Goal: Task Accomplishment & Management: Manage account settings

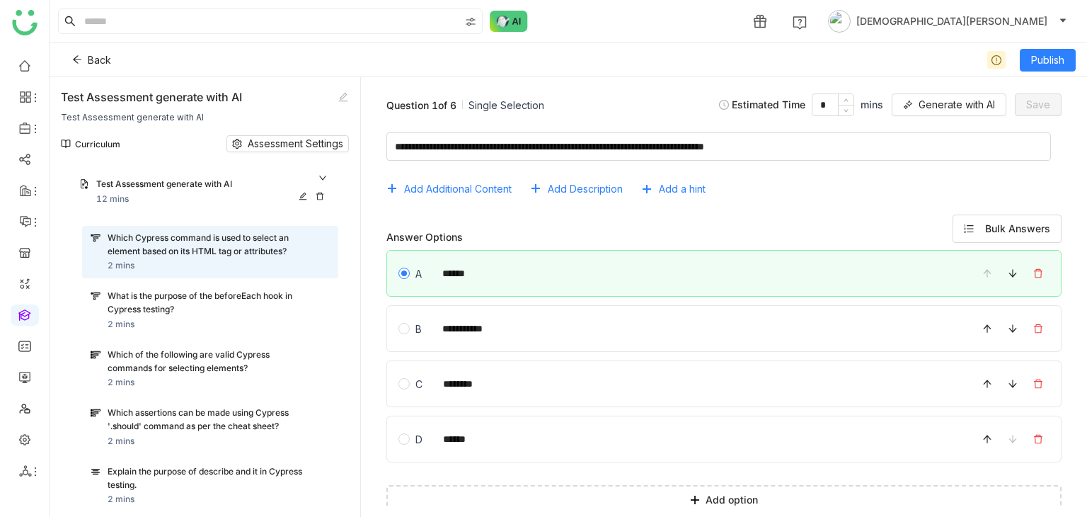
click at [323, 171] on div "Test Assessment generate with AI 12 mins" at bounding box center [205, 191] width 268 height 45
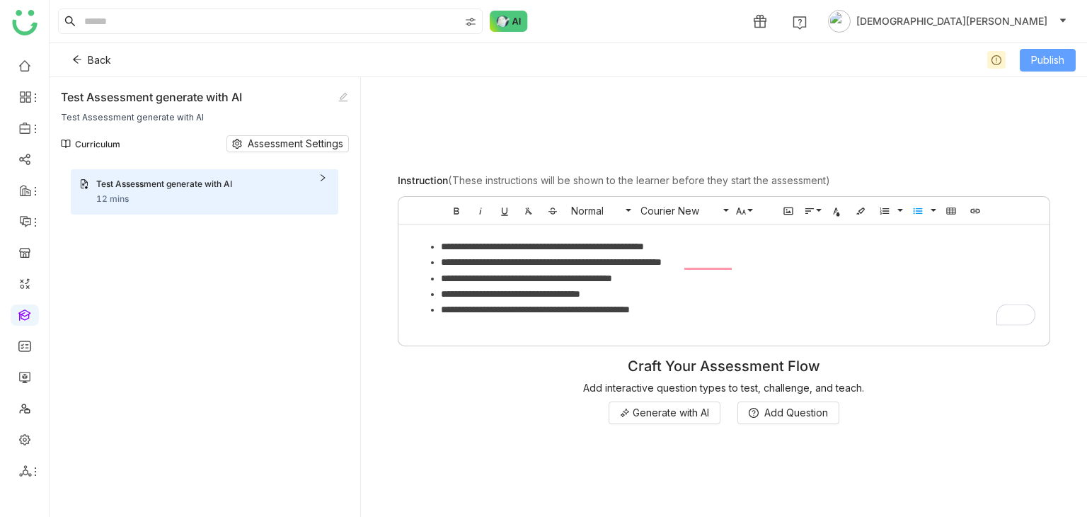
click at [1063, 60] on span "Publish" at bounding box center [1047, 60] width 33 height 16
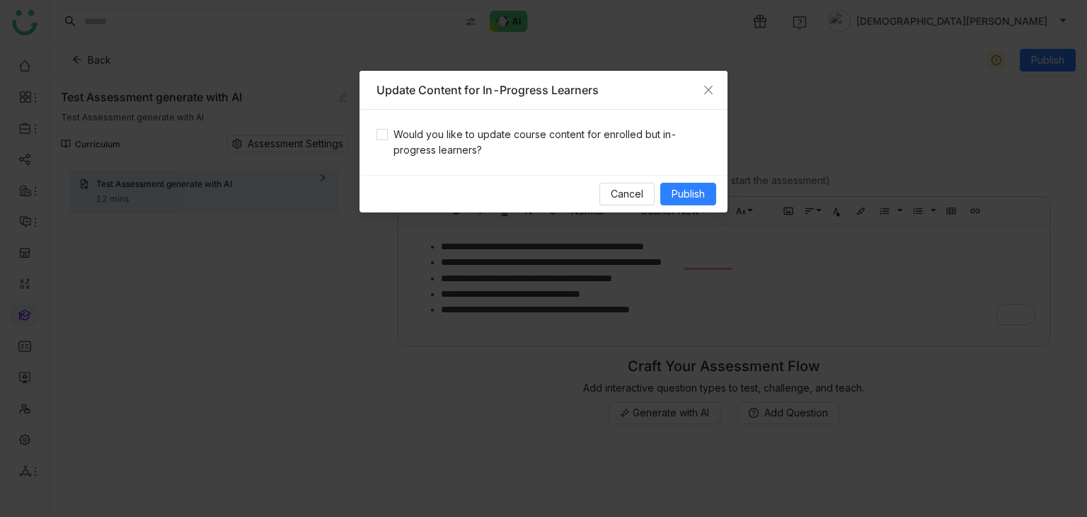
click at [538, 124] on div "Would you like to update course content for enrolled but in-progress learners?" at bounding box center [544, 142] width 368 height 65
click at [539, 138] on span "Would you like to update course content for enrolled but in-progress learners?" at bounding box center [549, 142] width 323 height 31
click at [677, 188] on span "Publish" at bounding box center [688, 194] width 33 height 16
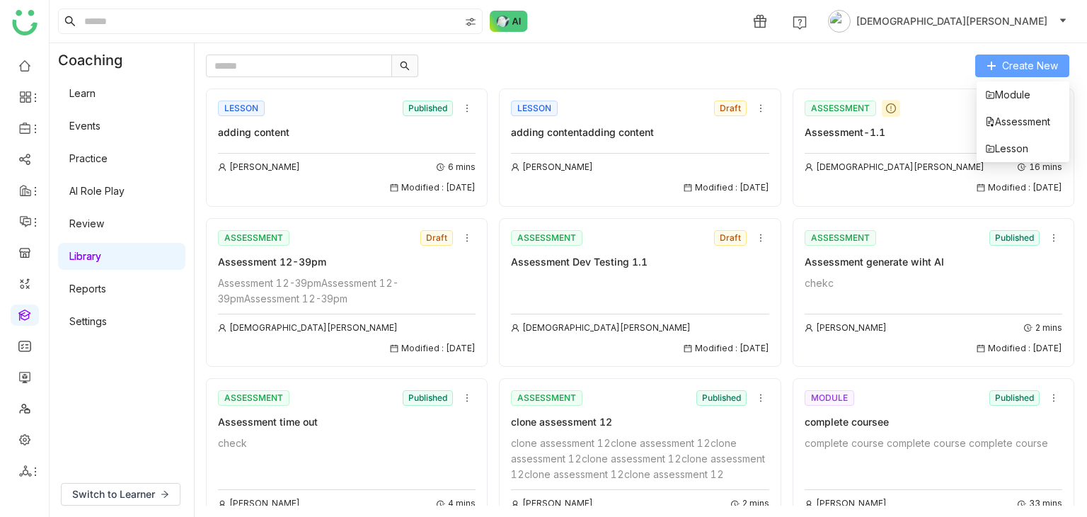
click at [1062, 60] on button "Create New" at bounding box center [1022, 65] width 94 height 23
click at [1005, 141] on span "Lesson" at bounding box center [1006, 149] width 43 height 16
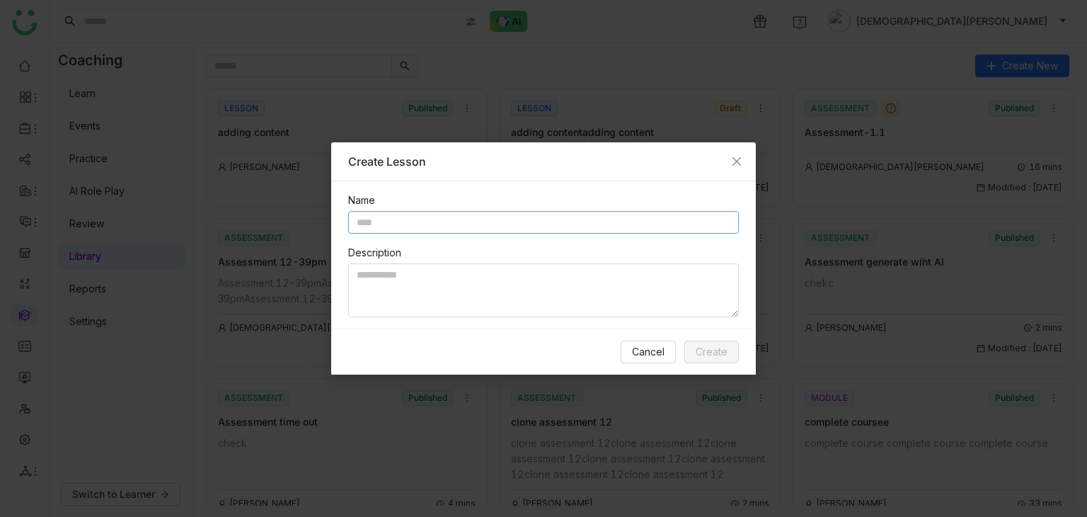
click at [399, 228] on input "text" at bounding box center [543, 222] width 391 height 23
type input "**********"
click at [391, 284] on textarea "To enrich screen reader interactions, please activate Accessibility in Grammarl…" at bounding box center [543, 290] width 391 height 54
paste textarea "**********"
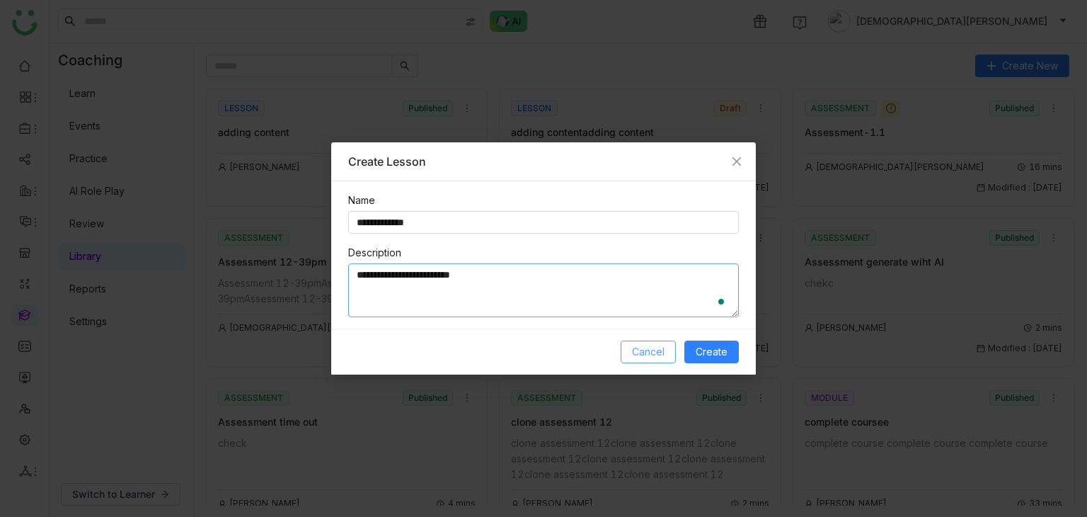
paste textarea "**********"
type textarea "**********"
click at [689, 349] on button "Create" at bounding box center [711, 351] width 54 height 23
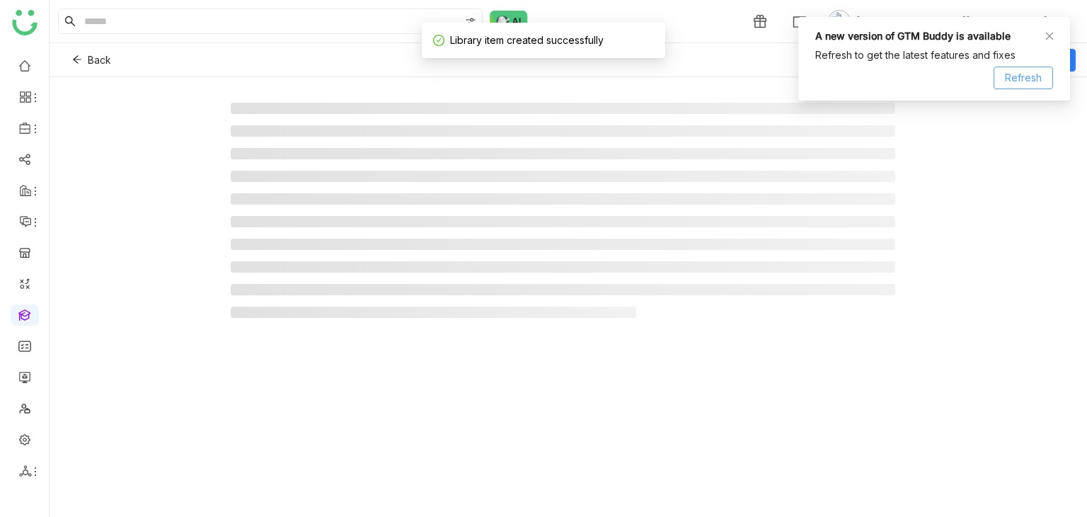
click at [1050, 83] on button "Refresh" at bounding box center [1023, 78] width 59 height 23
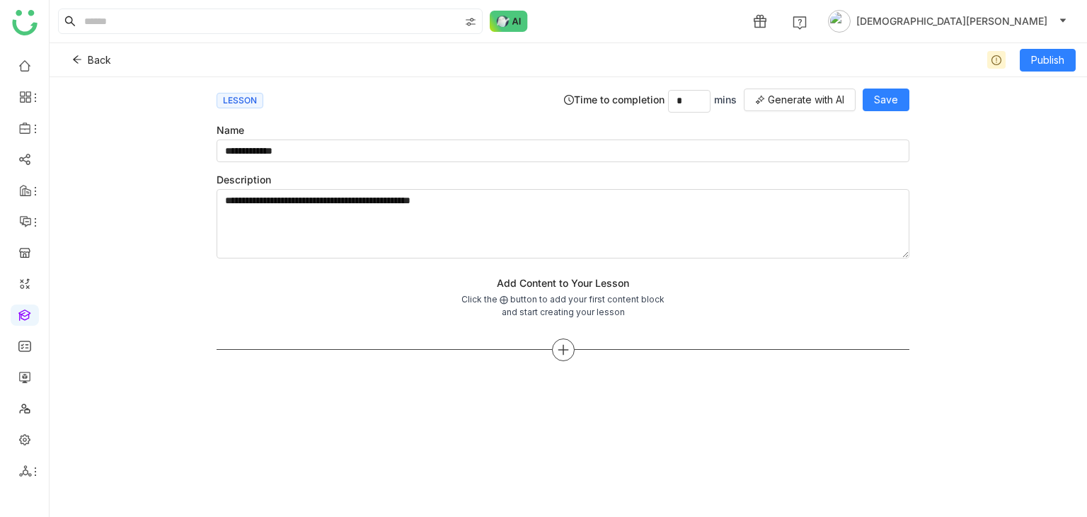
click at [555, 343] on div at bounding box center [563, 349] width 23 height 23
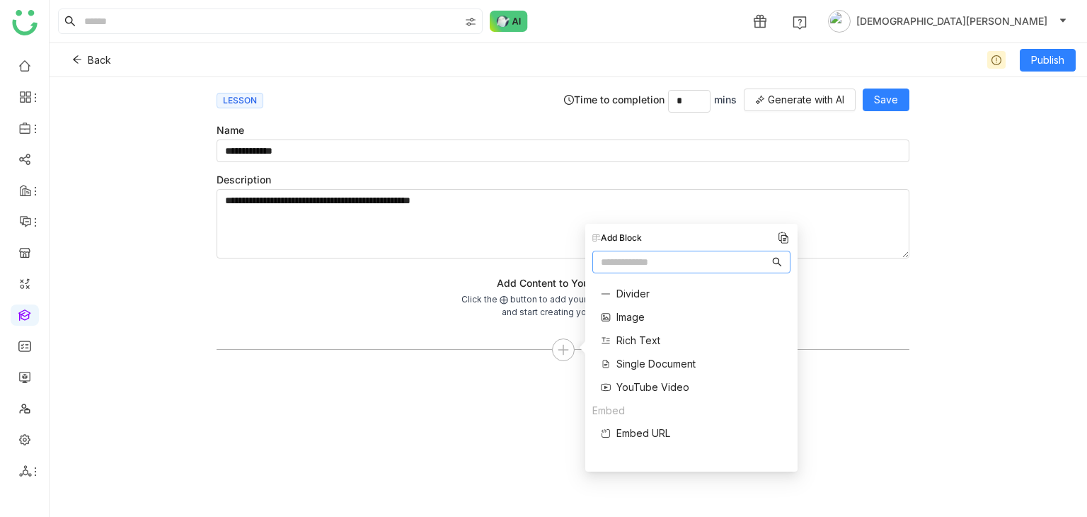
click at [851, 301] on div "Add Content to Your Lesson Click the ⨁ button to add your first content block a…" at bounding box center [563, 319] width 693 height 88
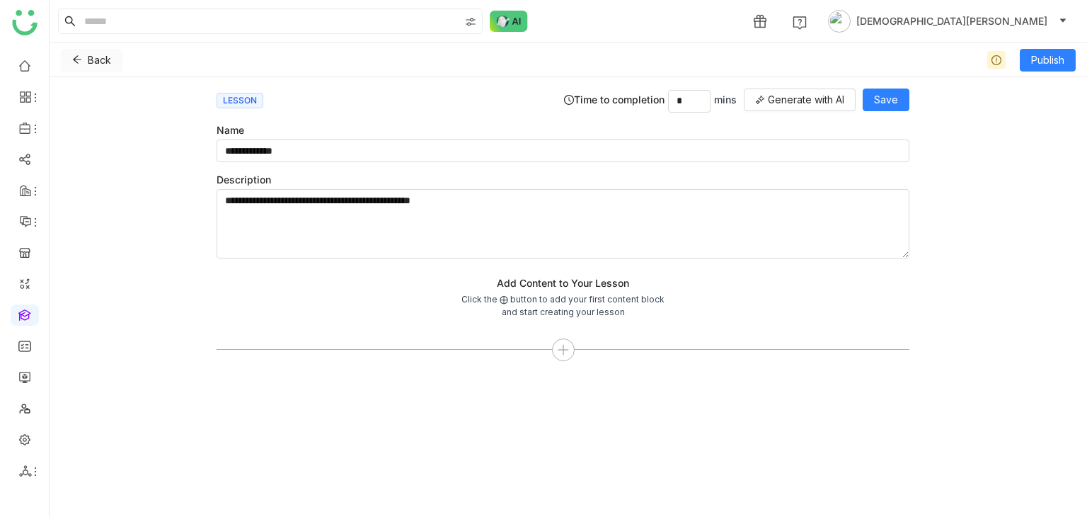
click at [74, 57] on icon at bounding box center [77, 60] width 8 height 8
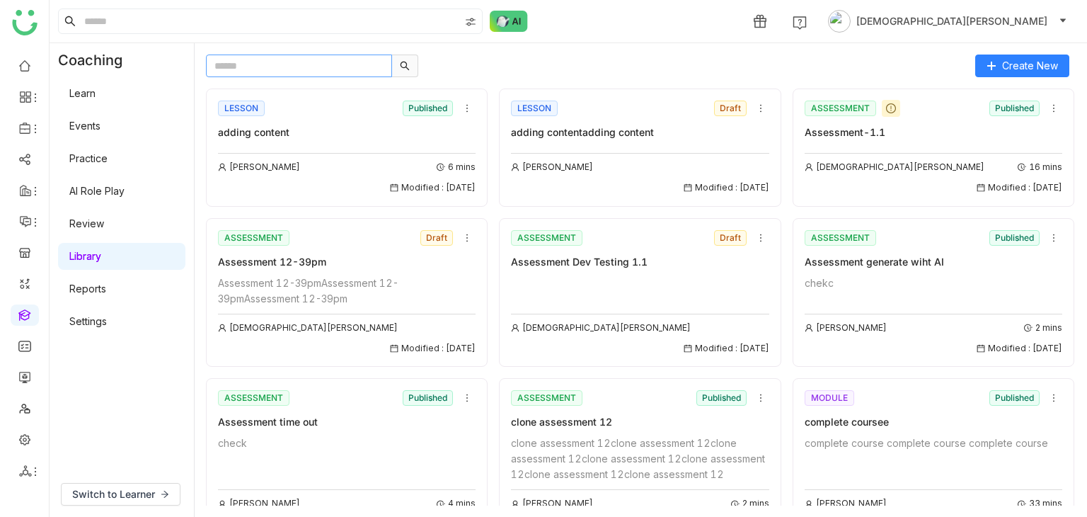
drag, startPoint x: 286, startPoint y: 73, endPoint x: 282, endPoint y: 64, distance: 9.9
click at [283, 64] on input "text" at bounding box center [299, 65] width 186 height 23
type input "******"
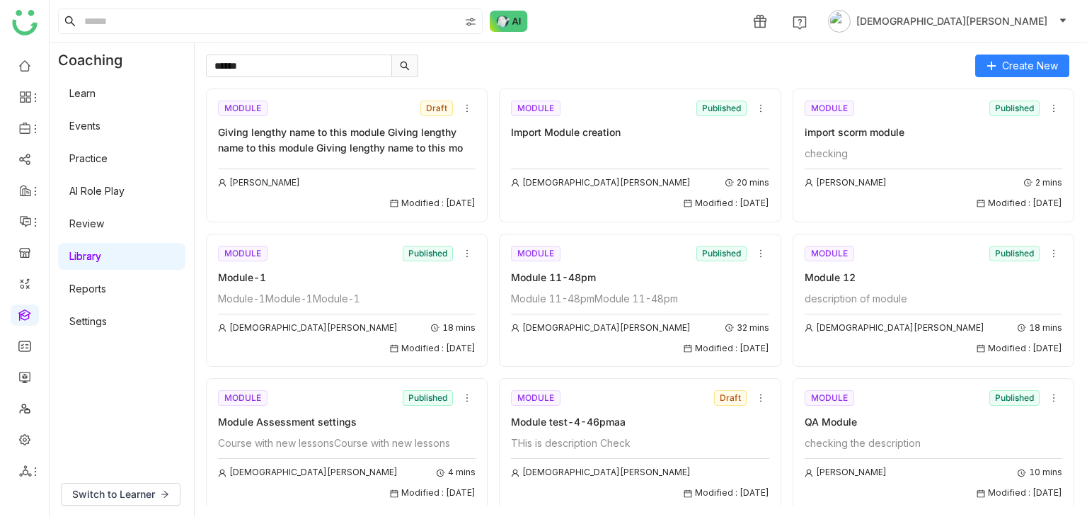
click at [572, 131] on div "Import Module creation" at bounding box center [640, 133] width 258 height 16
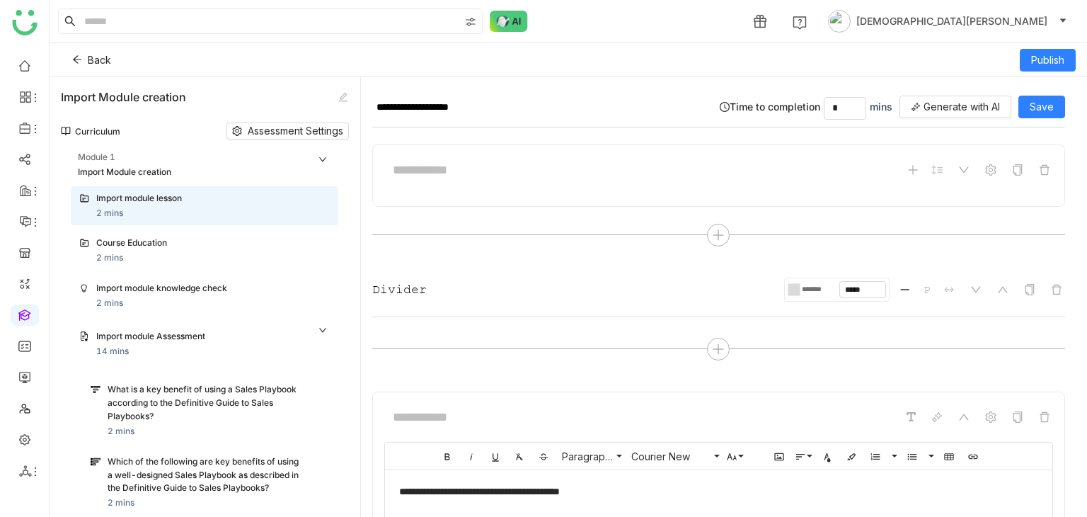
click at [328, 156] on div "Module 1" at bounding box center [208, 158] width 260 height 15
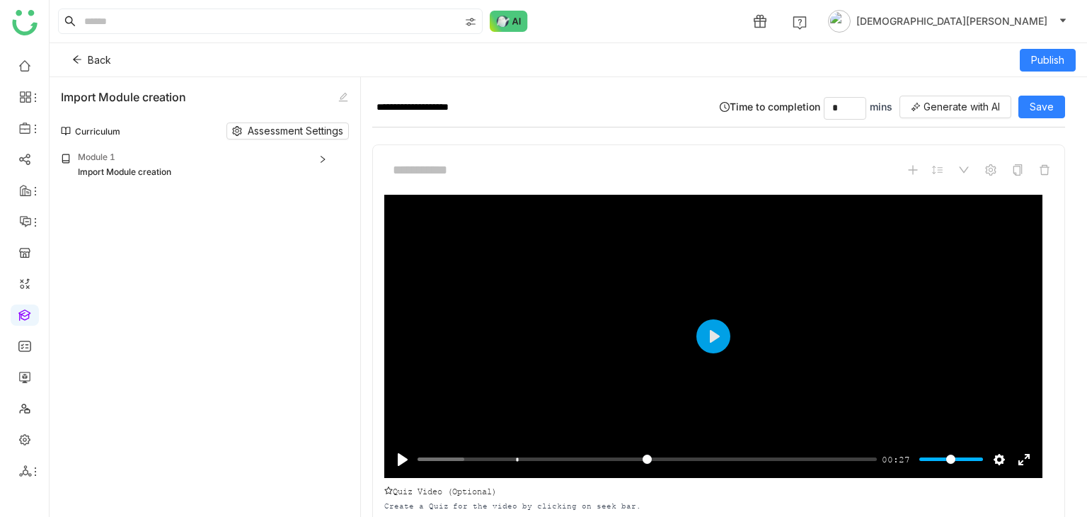
click at [197, 163] on div "Module 1" at bounding box center [208, 158] width 260 height 15
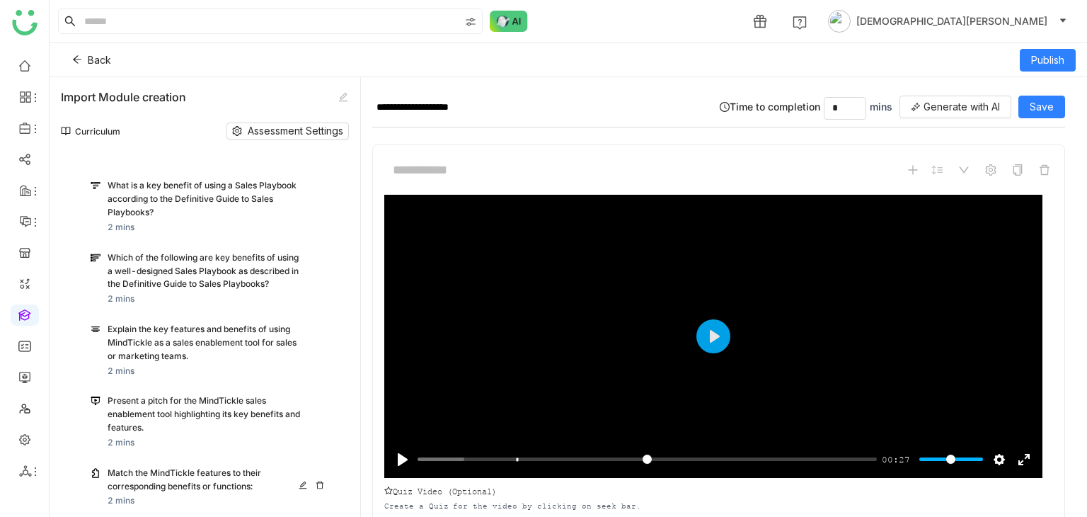
scroll to position [392, 0]
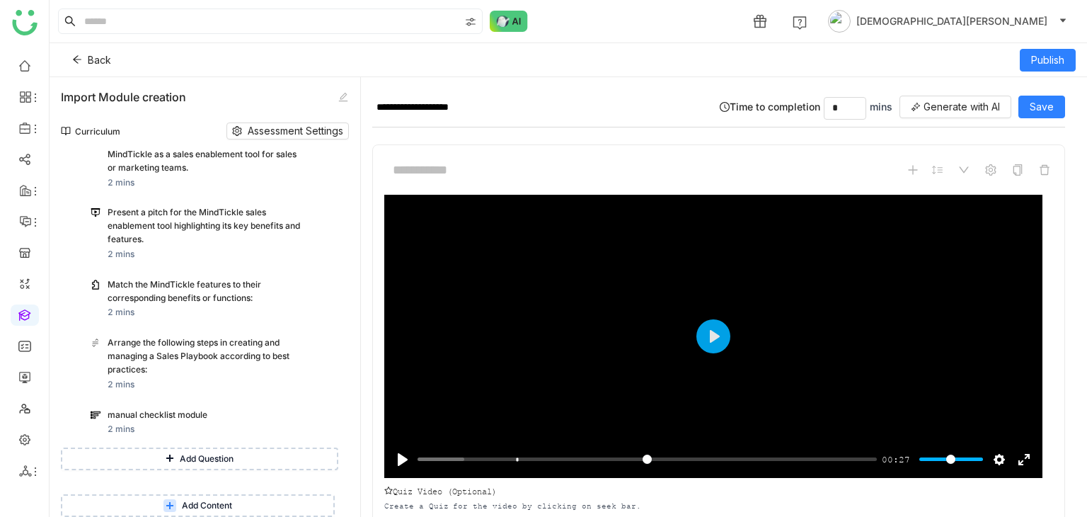
click at [195, 507] on span "Add Content" at bounding box center [207, 505] width 50 height 13
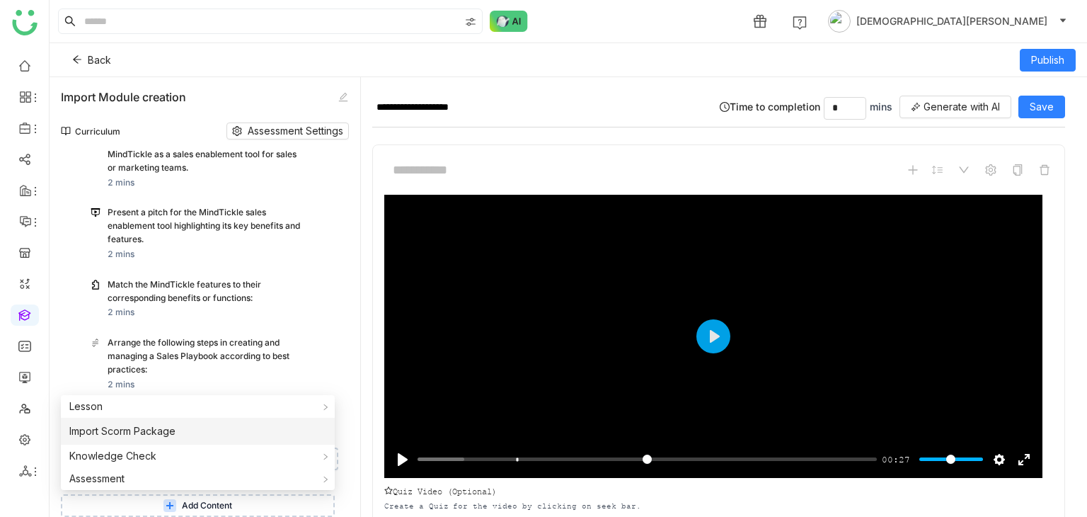
click at [152, 425] on span "Import Scorm Package" at bounding box center [122, 431] width 106 height 16
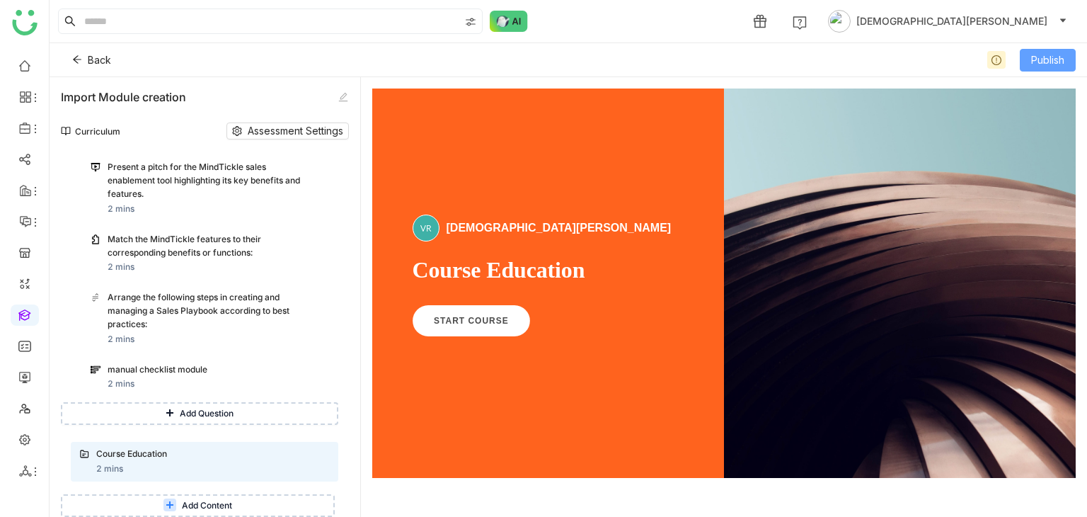
click at [1068, 52] on button "Publish" at bounding box center [1048, 60] width 56 height 23
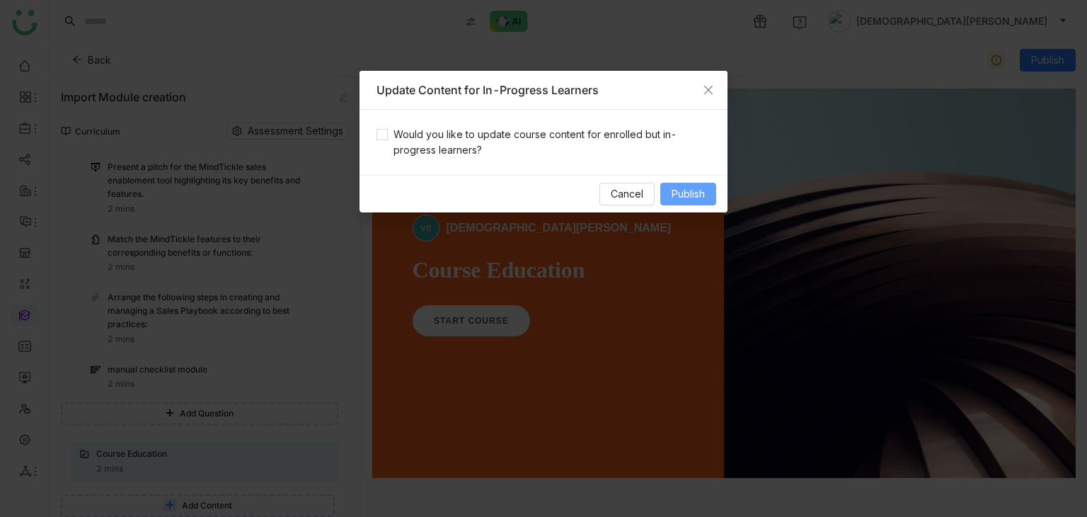
click at [694, 185] on button "Publish" at bounding box center [688, 194] width 56 height 23
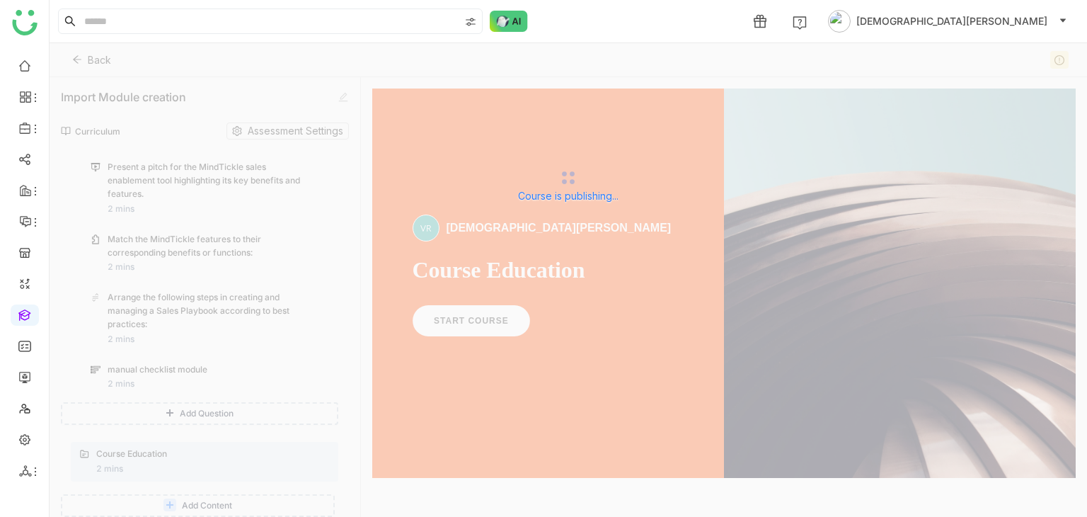
drag, startPoint x: 202, startPoint y: 92, endPoint x: 64, endPoint y: 88, distance: 137.3
click at [64, 88] on div "Course is publishing..." at bounding box center [569, 184] width 1038 height 283
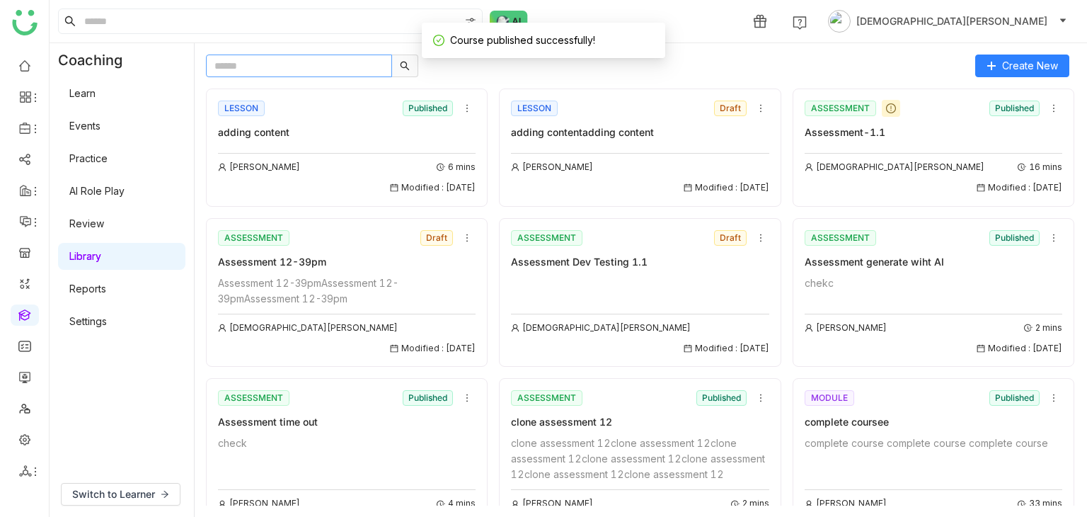
click at [264, 66] on input "text" at bounding box center [299, 65] width 186 height 23
type input "**********"
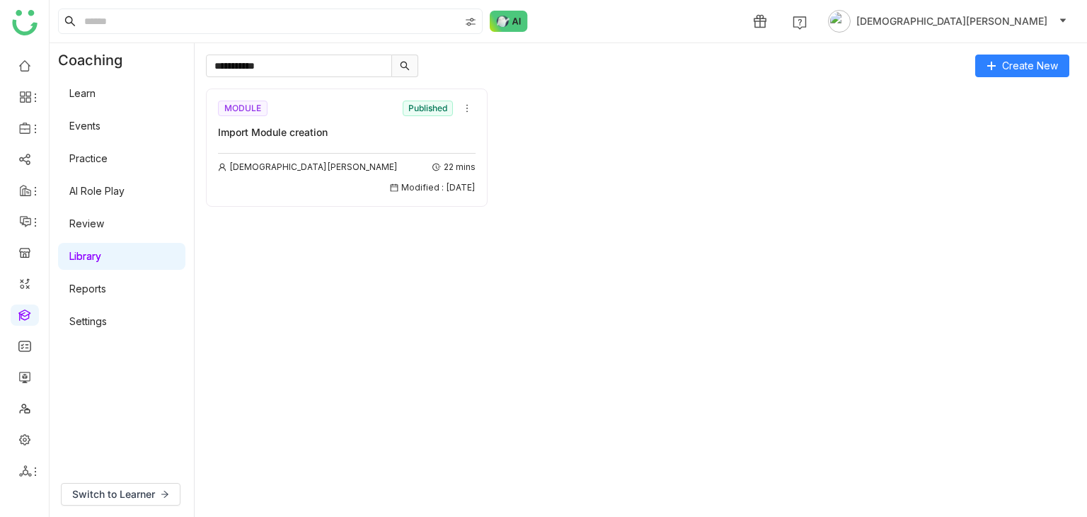
click at [357, 132] on div "Import Module creation" at bounding box center [347, 133] width 258 height 16
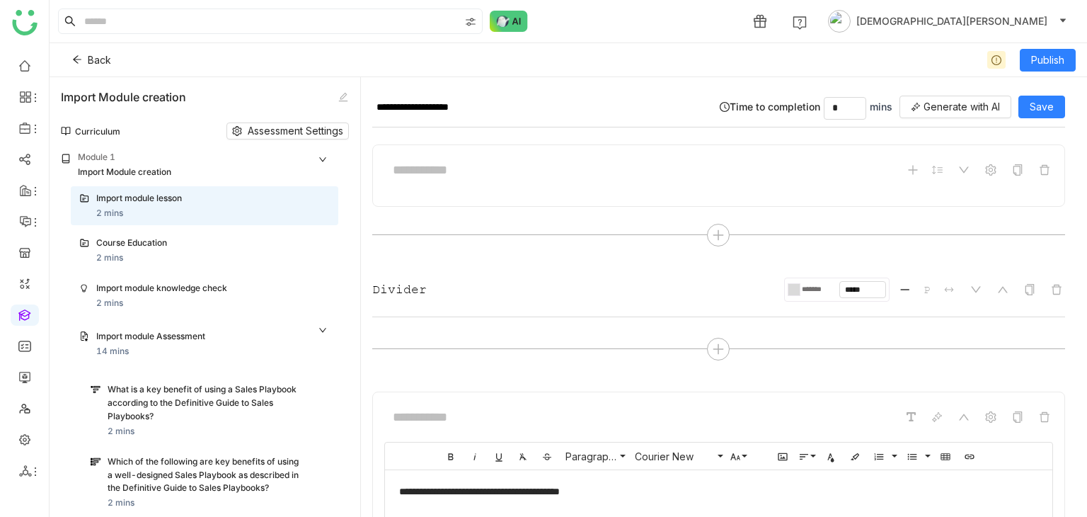
drag, startPoint x: 145, startPoint y: 90, endPoint x: 52, endPoint y: 94, distance: 92.8
click at [52, 94] on div "Import Module creation Curriculum Assessment Settings Module 1 Import Module cr…" at bounding box center [205, 296] width 311 height 439
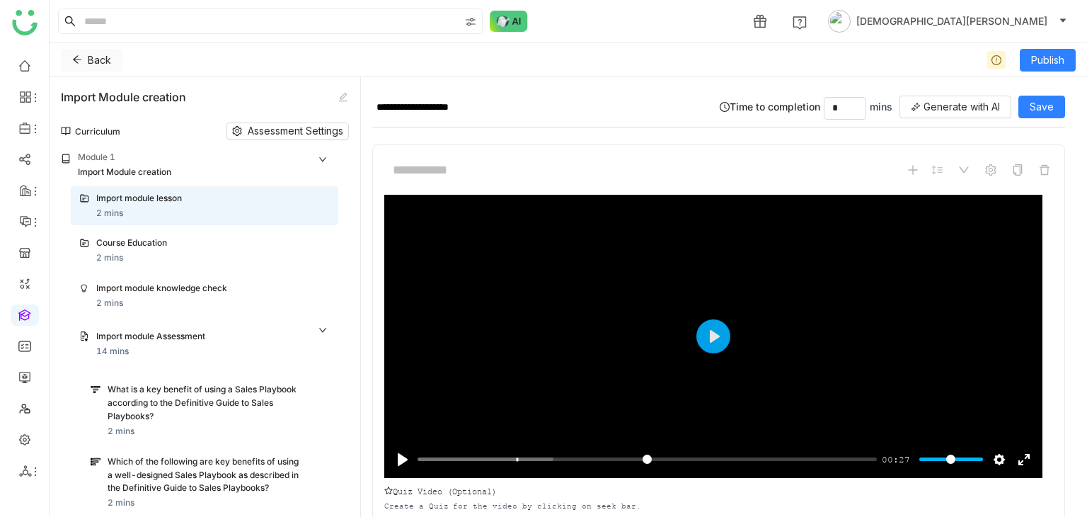
click at [81, 62] on icon at bounding box center [77, 59] width 10 height 10
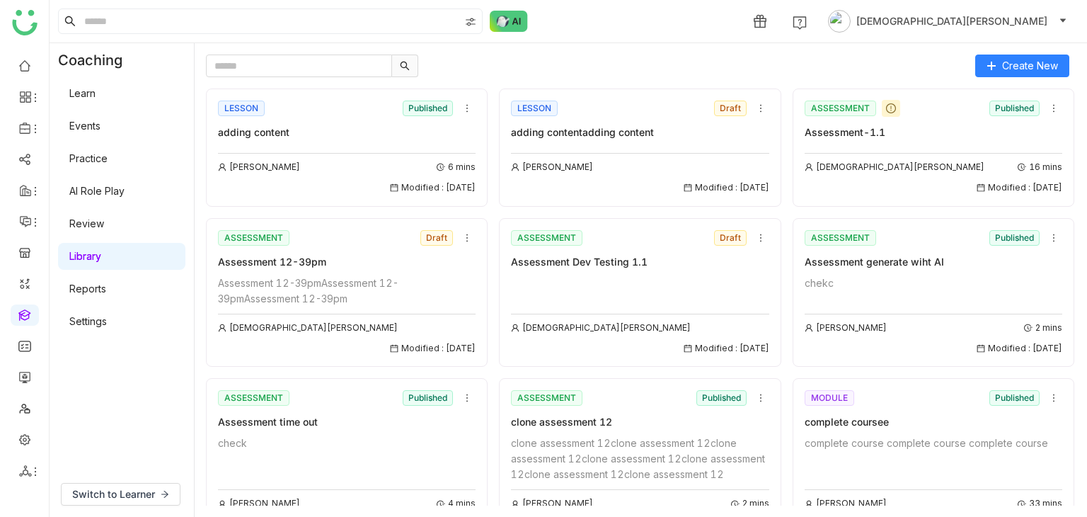
click at [150, 481] on div "Switch to Learner" at bounding box center [122, 493] width 144 height 45
click at [150, 483] on button "Switch to Learner" at bounding box center [121, 494] width 120 height 23
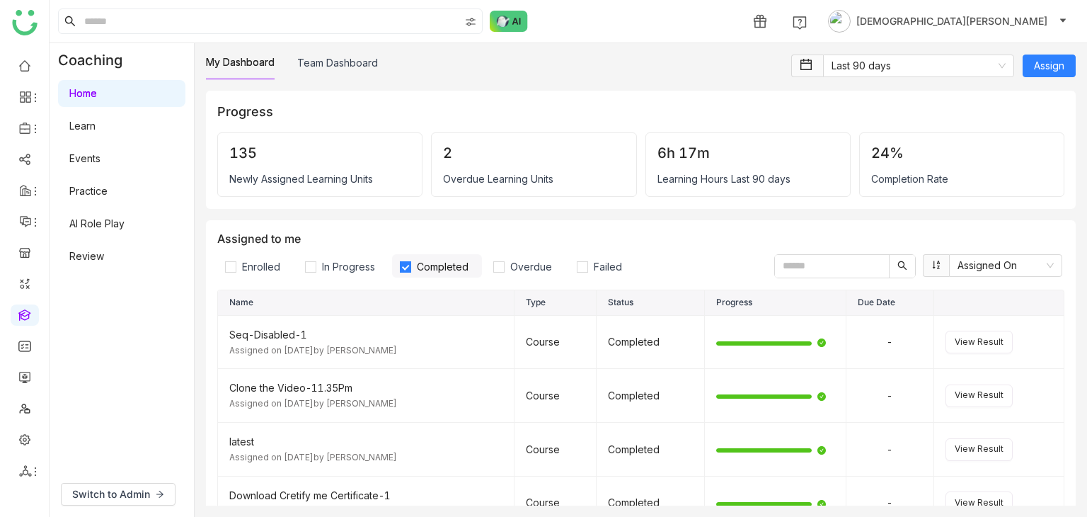
click at [96, 126] on link "Learn" at bounding box center [82, 126] width 26 height 12
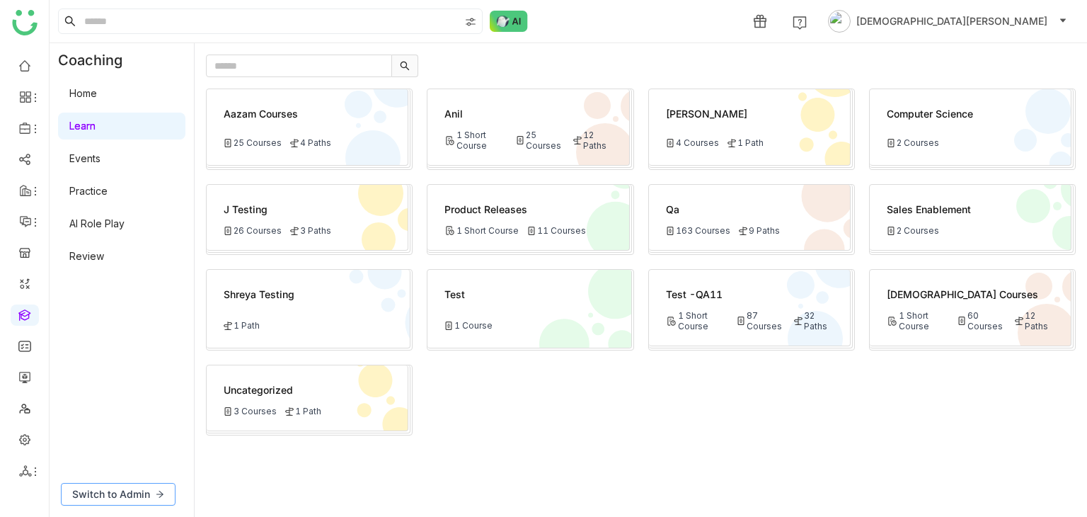
click at [110, 484] on button "Switch to Admin" at bounding box center [118, 494] width 115 height 23
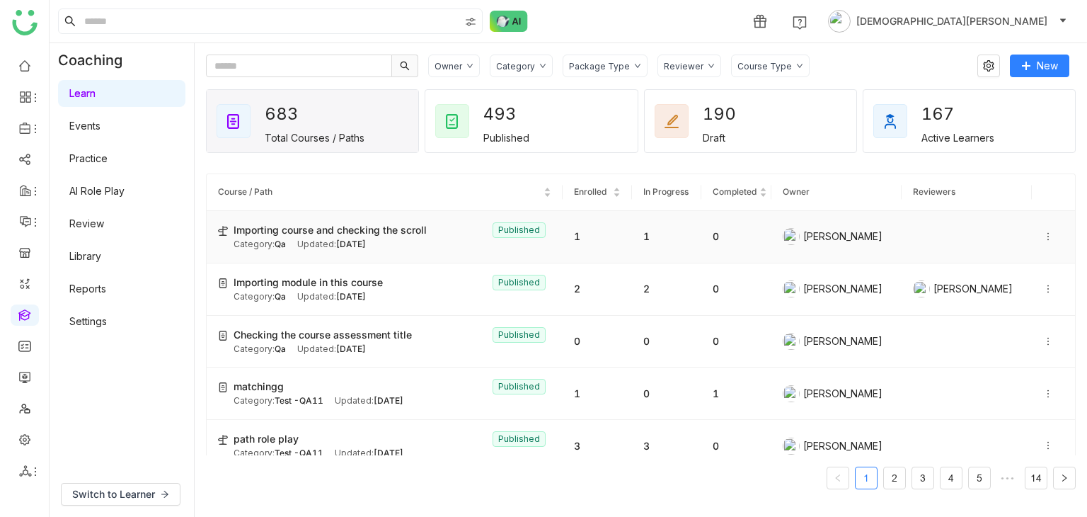
click at [329, 255] on td "Importing course and checking the scroll Published Category: Qa Updated: Sep 05…" at bounding box center [385, 237] width 356 height 52
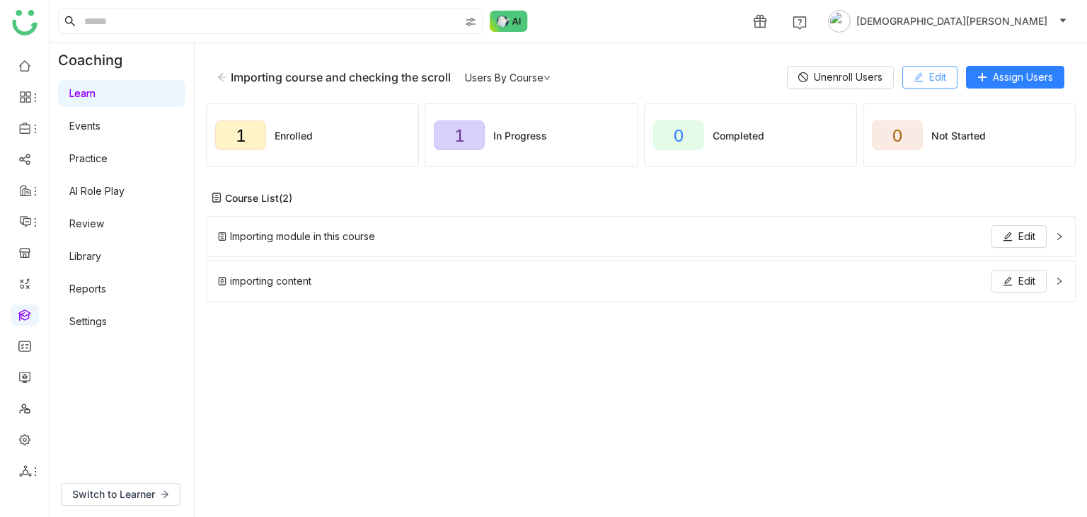
click at [926, 80] on button "Edit" at bounding box center [929, 77] width 55 height 23
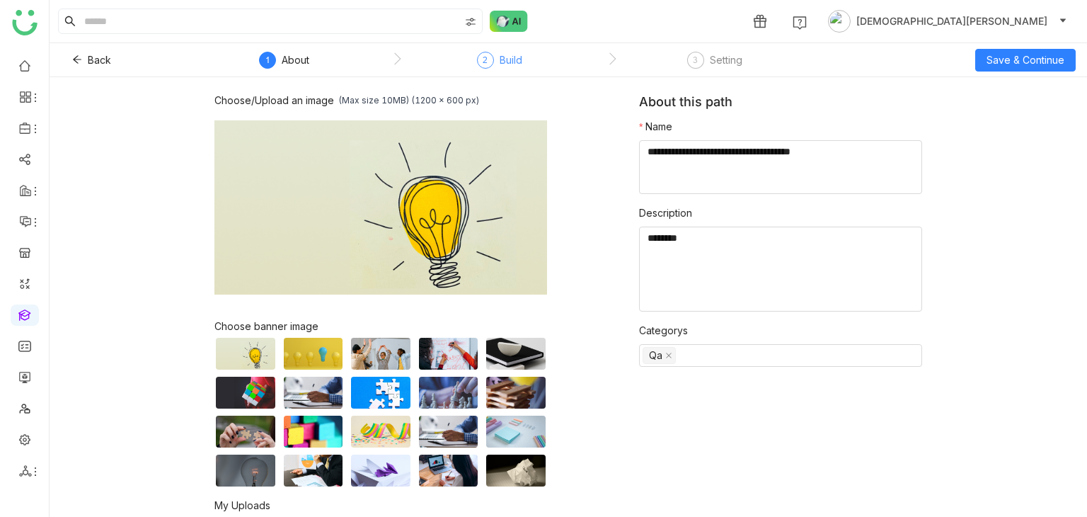
click at [507, 59] on div "Build" at bounding box center [511, 60] width 23 height 17
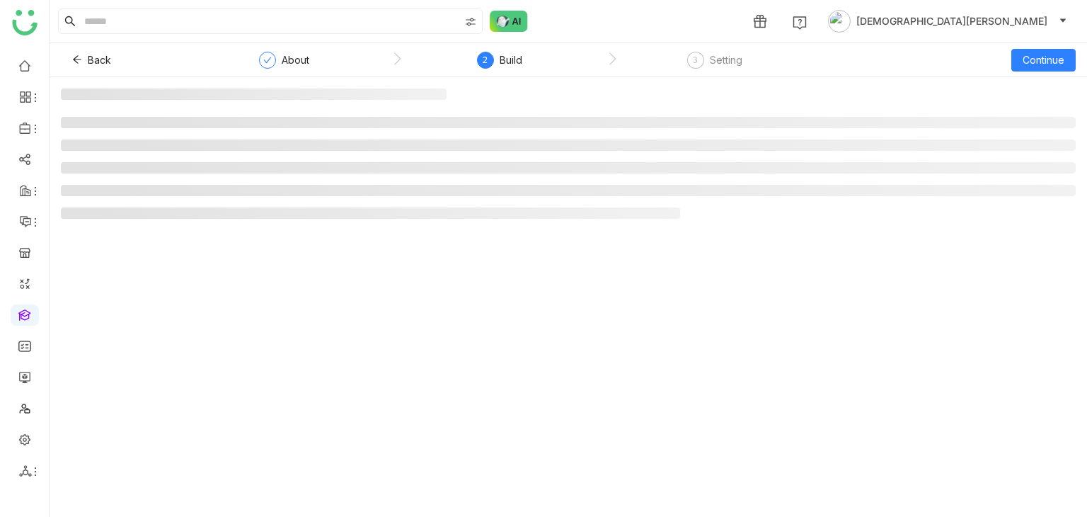
click at [498, 59] on div "2 Build" at bounding box center [499, 64] width 45 height 25
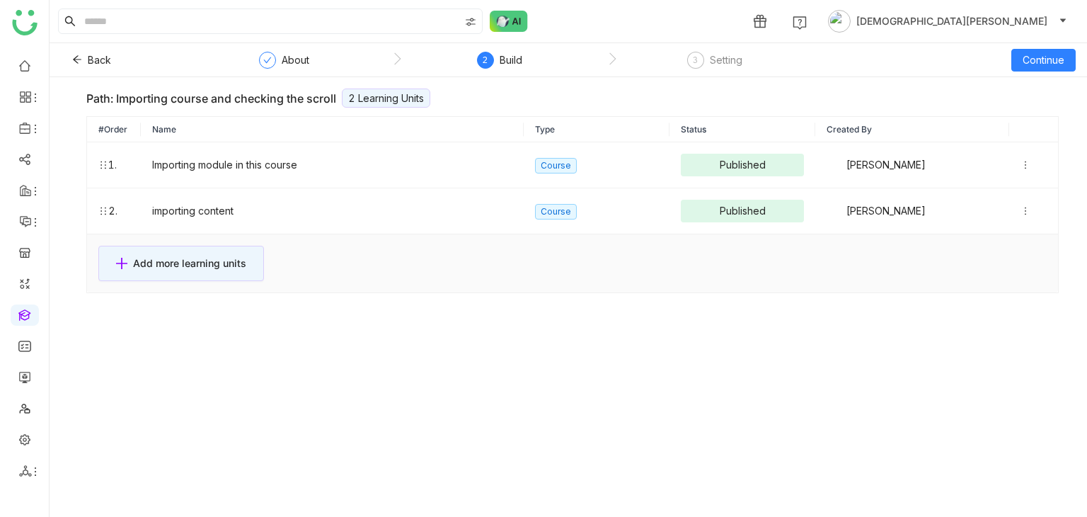
click at [498, 59] on div "2 Build" at bounding box center [499, 64] width 45 height 25
click at [1021, 207] on icon at bounding box center [1026, 211] width 10 height 10
click at [943, 177] on span "Edit" at bounding box center [946, 182] width 17 height 12
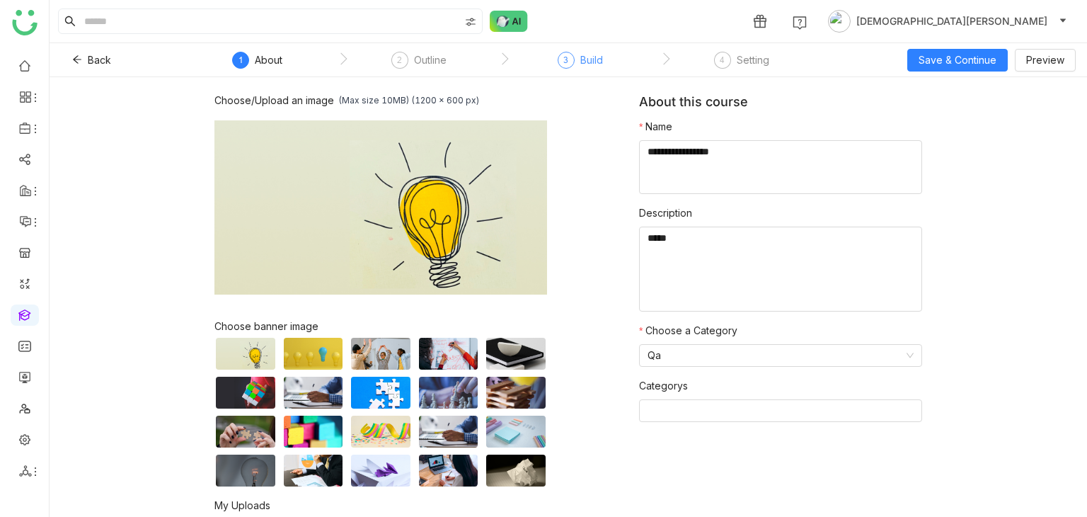
click at [573, 52] on div "3 Build" at bounding box center [580, 64] width 45 height 25
click at [573, 53] on div "3 Build" at bounding box center [580, 64] width 45 height 25
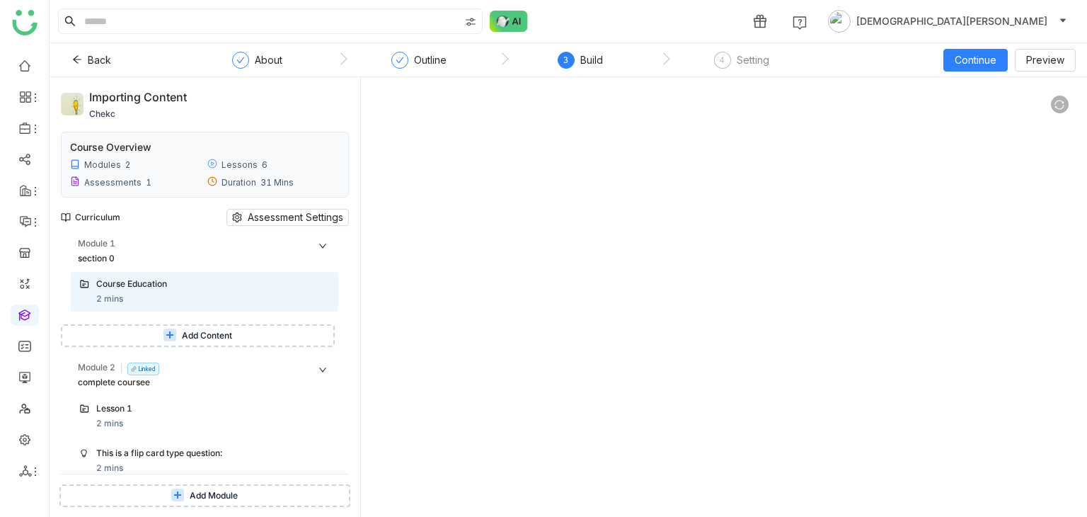
click at [320, 244] on icon at bounding box center [322, 245] width 8 height 8
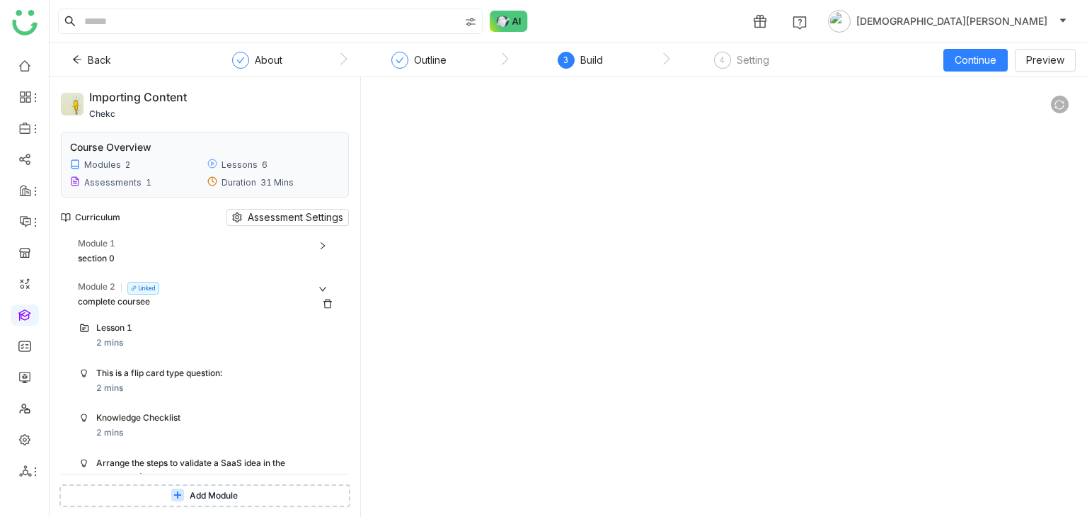
click at [328, 287] on div "Module 2 Linked" at bounding box center [208, 287] width 260 height 15
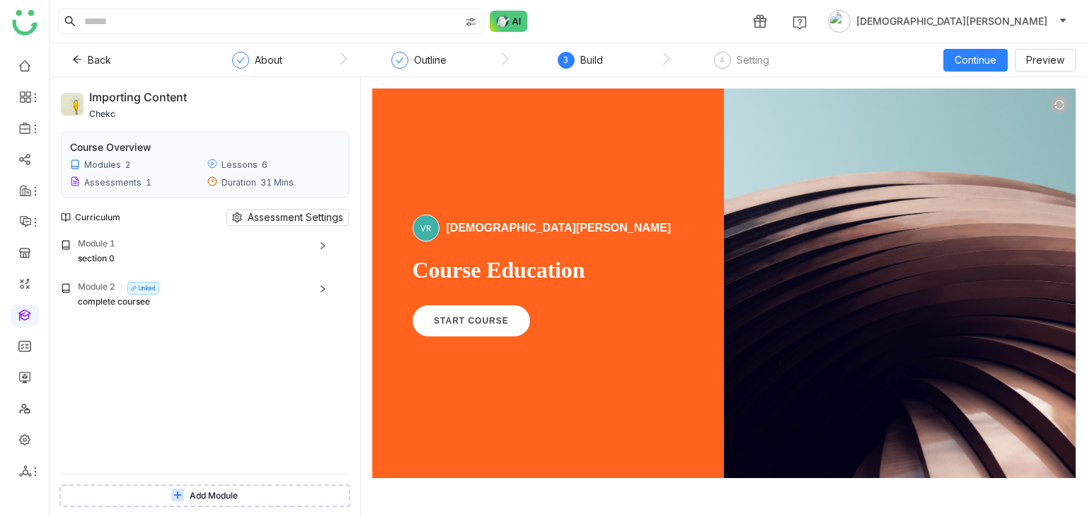
click at [231, 495] on span "Add Module" at bounding box center [214, 495] width 48 height 13
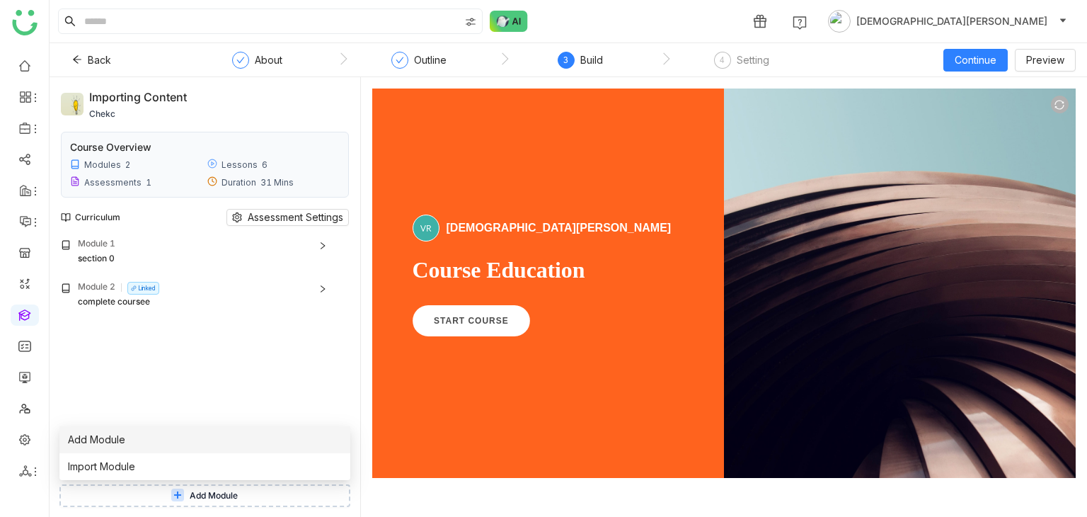
click at [126, 440] on li "Add Module" at bounding box center [204, 439] width 291 height 27
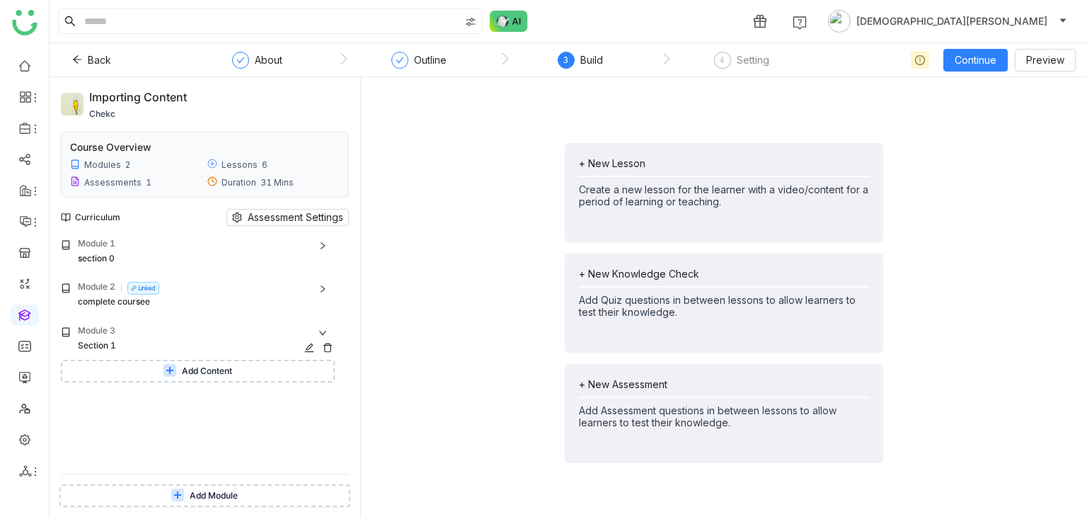
click at [328, 343] on icon at bounding box center [327, 347] width 8 height 9
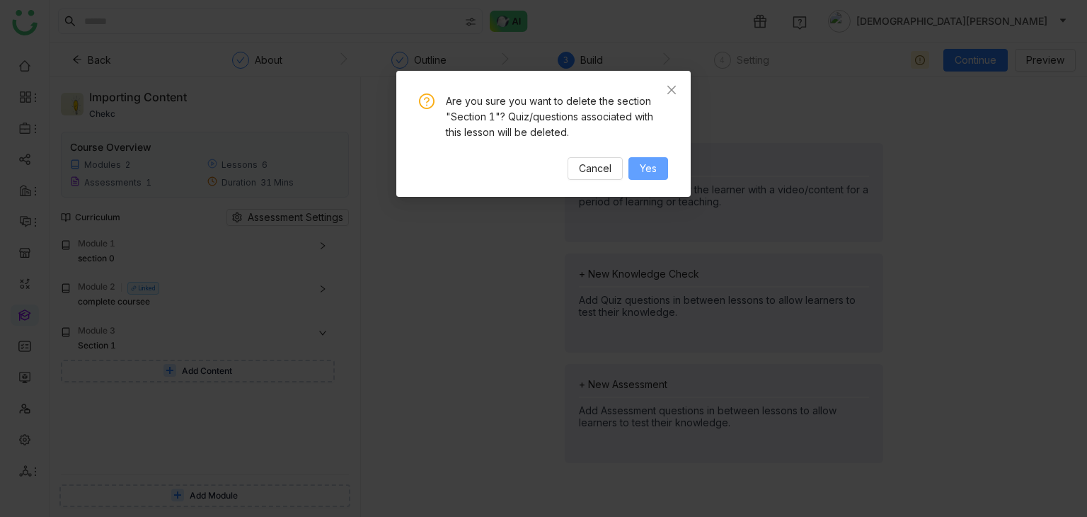
click at [645, 171] on span "Yes" at bounding box center [648, 169] width 17 height 16
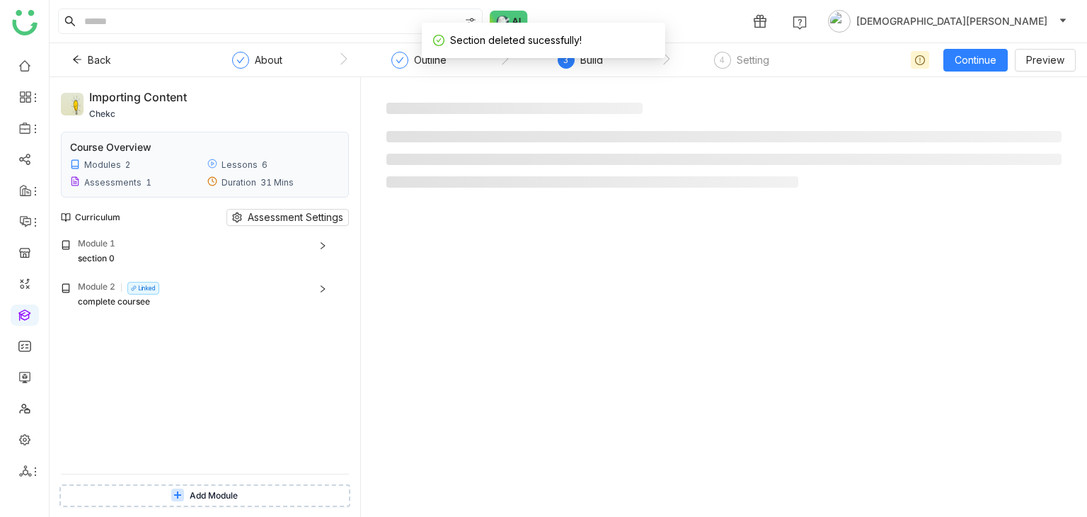
click at [246, 489] on button "Add Module" at bounding box center [204, 495] width 291 height 23
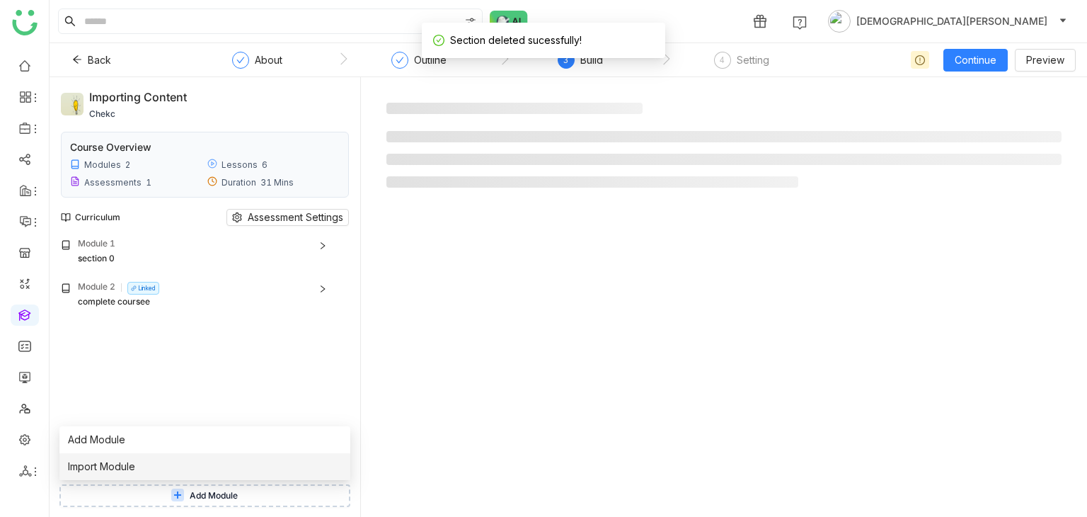
click at [116, 463] on span "Import Module" at bounding box center [101, 467] width 67 height 16
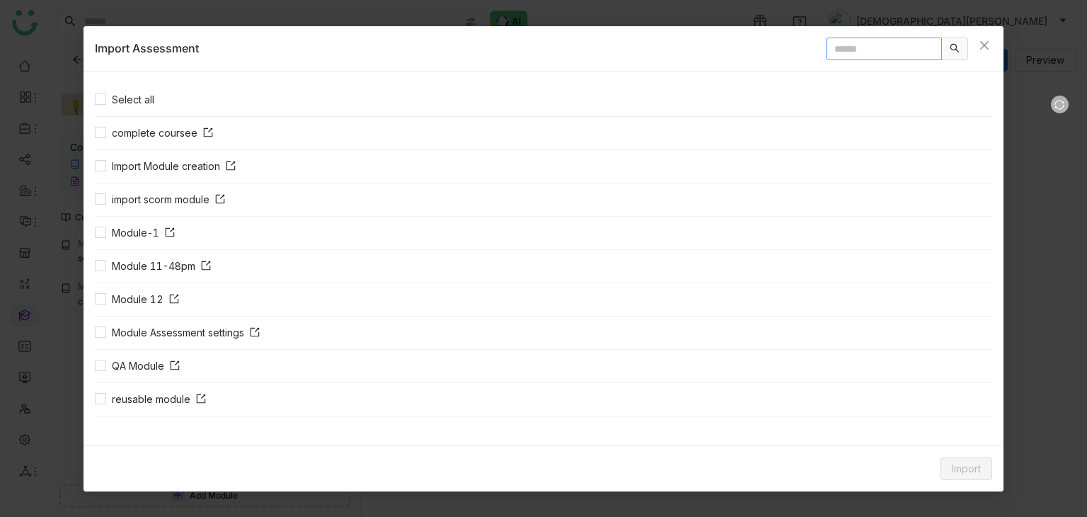
click at [826, 46] on input "text" at bounding box center [884, 49] width 116 height 23
paste input "**********"
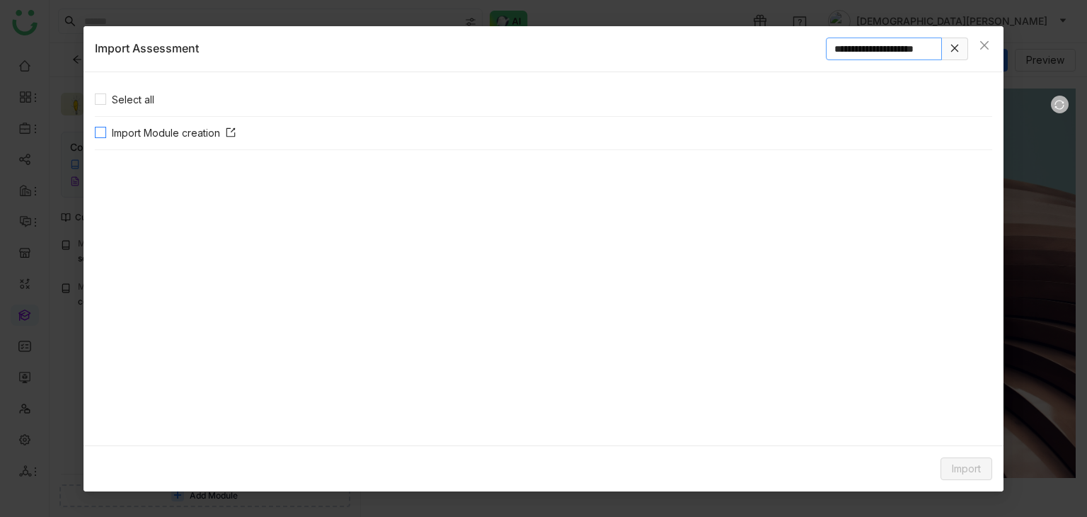
type input "**********"
click at [973, 463] on span "Import" at bounding box center [966, 469] width 29 height 16
click at [958, 442] on span "Link" at bounding box center [944, 438] width 30 height 16
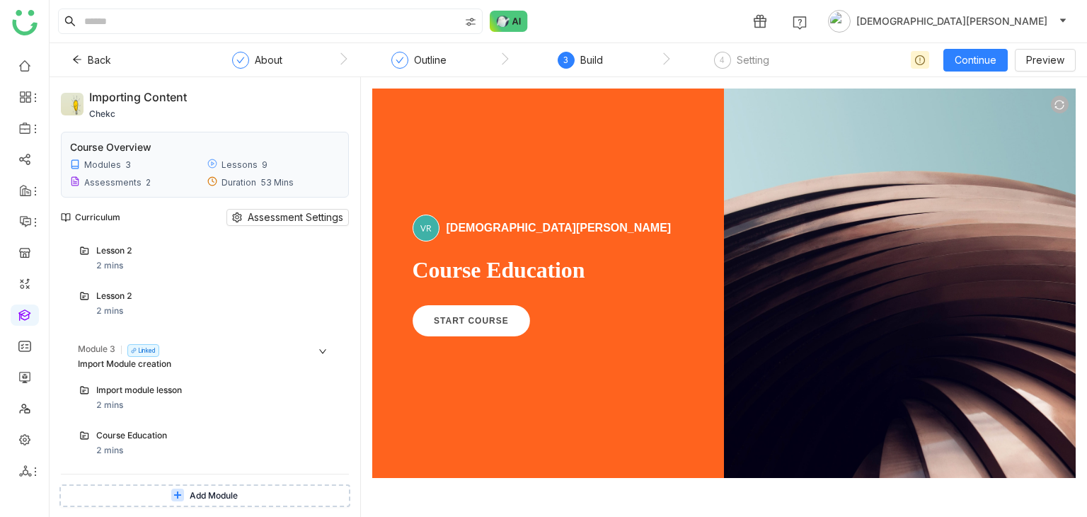
scroll to position [960, 0]
